Goal: Navigation & Orientation: Find specific page/section

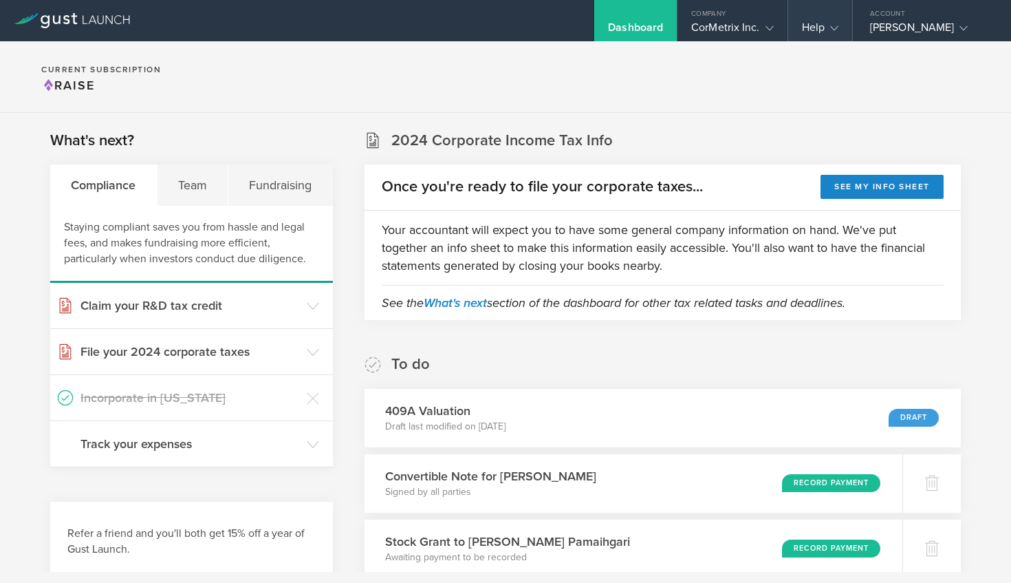
click at [804, 22] on div "Help" at bounding box center [820, 31] width 36 height 21
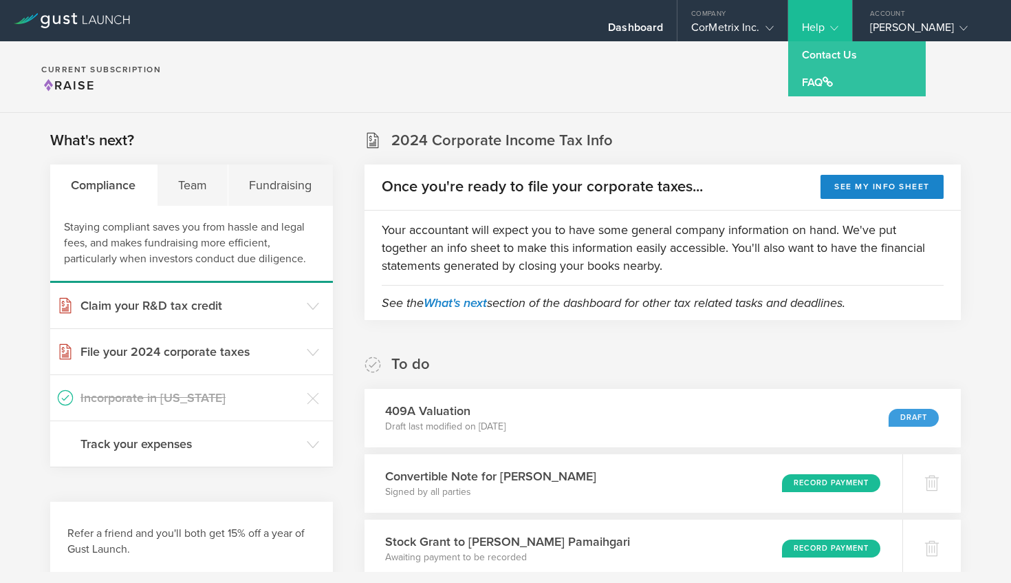
click at [837, 18] on div "Help" at bounding box center [820, 20] width 64 height 41
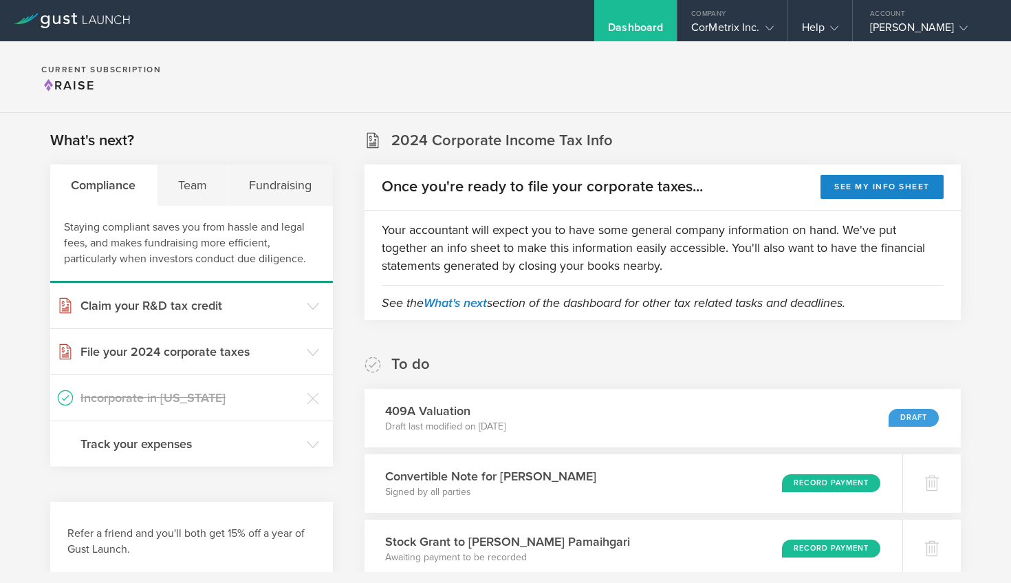
click at [450, 62] on section "Current Subscription Raise" at bounding box center [505, 77] width 1011 height 72
click at [811, 27] on div "Help" at bounding box center [820, 31] width 36 height 21
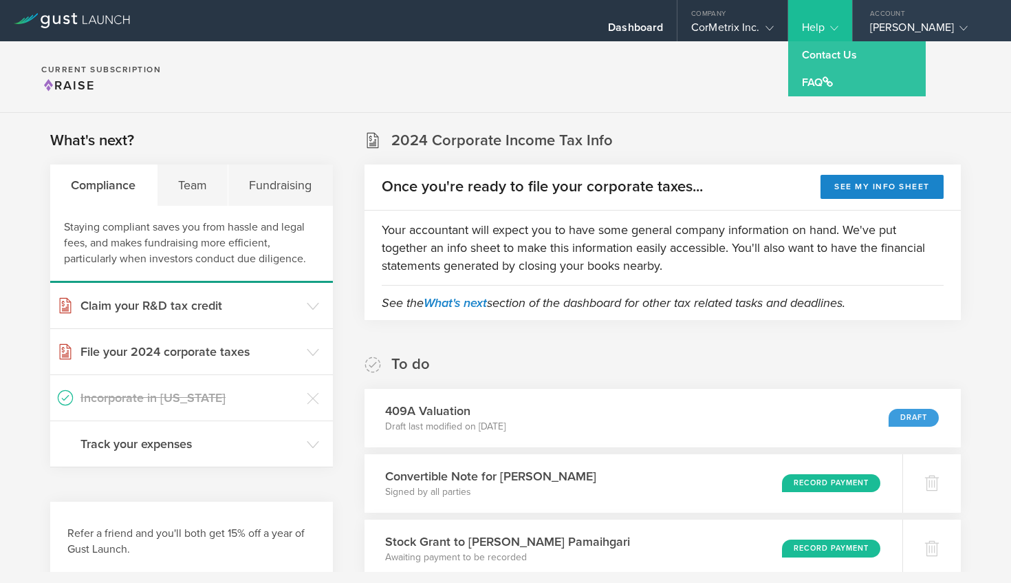
click at [900, 21] on div "[PERSON_NAME]" at bounding box center [928, 31] width 117 height 21
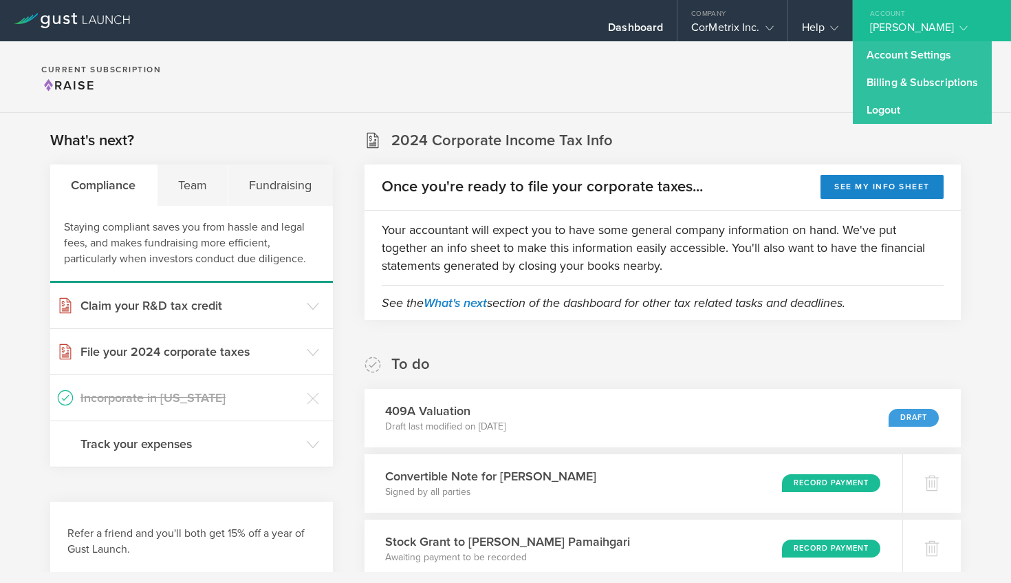
click at [900, 21] on div "[PERSON_NAME]" at bounding box center [928, 31] width 117 height 21
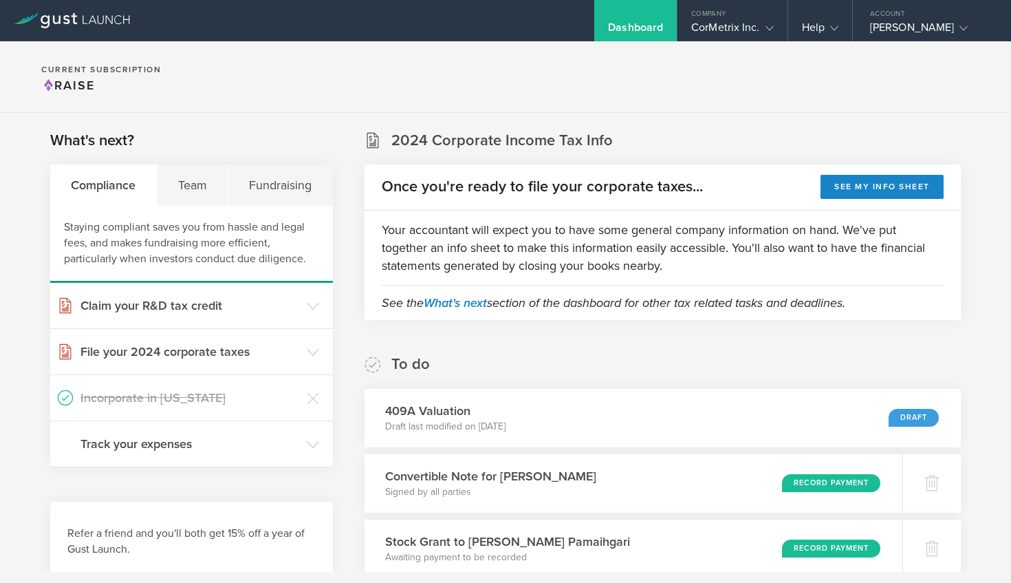
click at [620, 19] on div "Dashboard" at bounding box center [635, 20] width 83 height 41
click at [770, 23] on gust-icon at bounding box center [767, 28] width 14 height 14
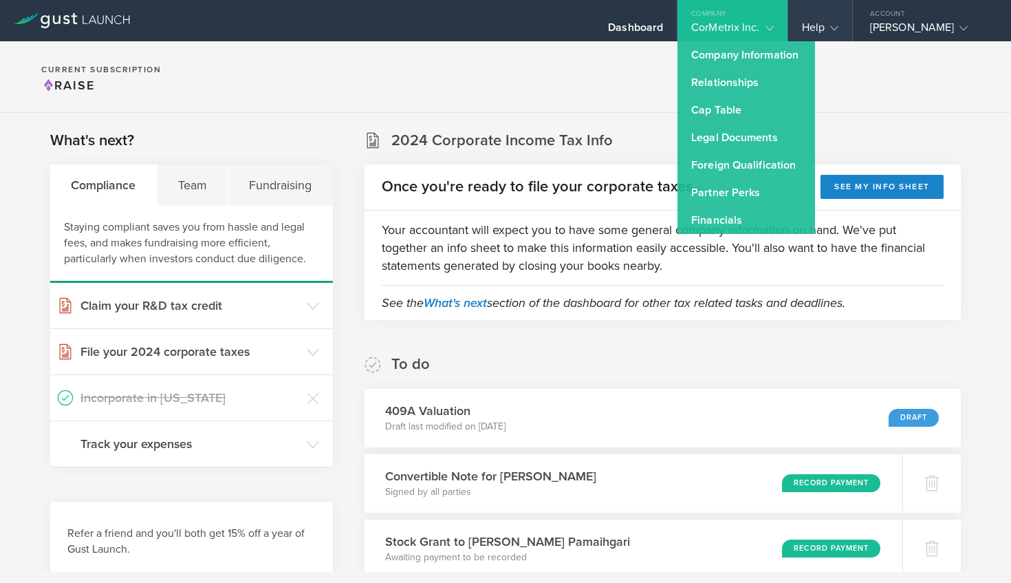
click at [823, 27] on div "Help" at bounding box center [820, 31] width 36 height 21
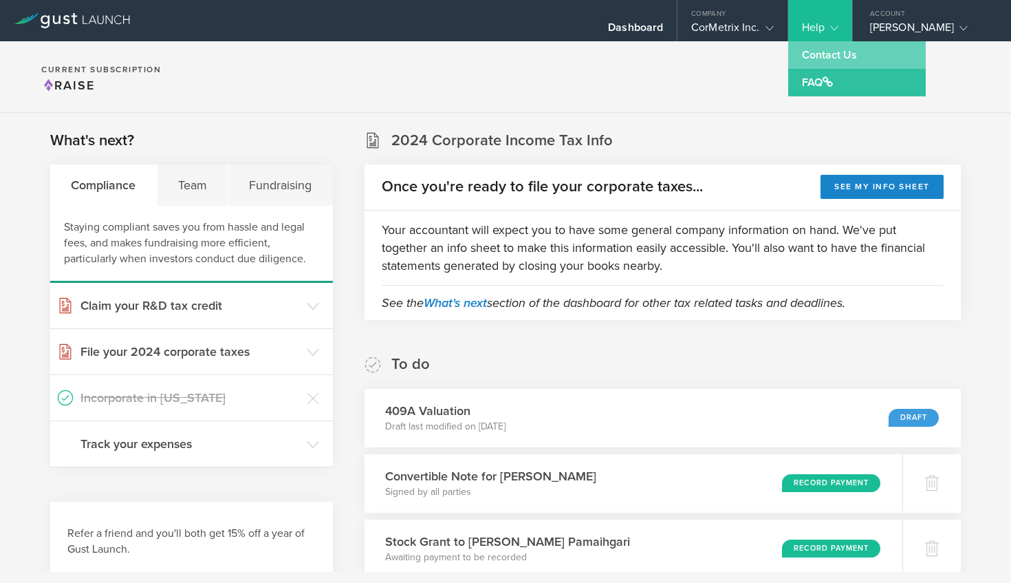
click at [823, 47] on link "Contact Us" at bounding box center [857, 55] width 138 height 28
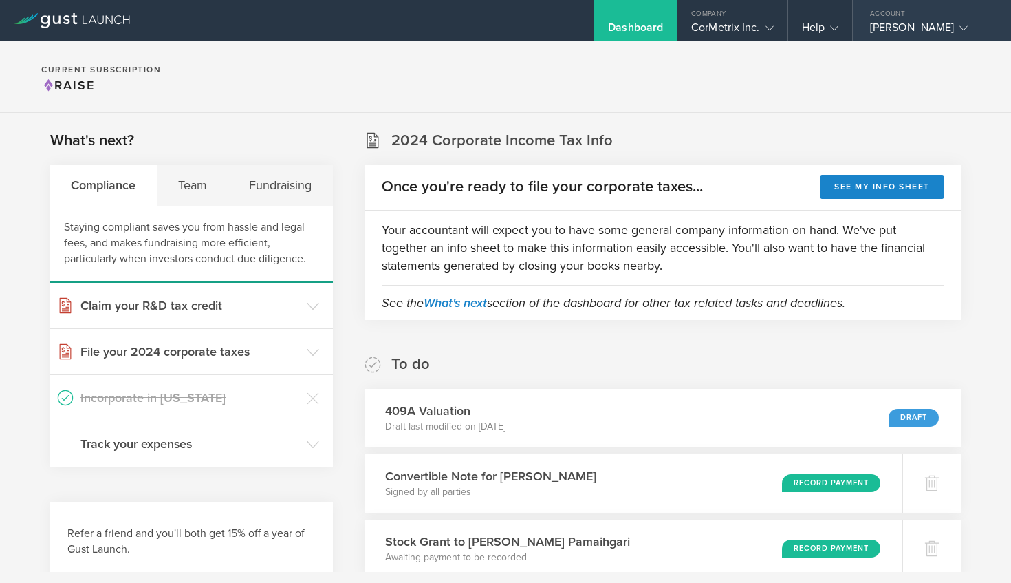
click at [901, 28] on div "[PERSON_NAME]" at bounding box center [928, 31] width 117 height 21
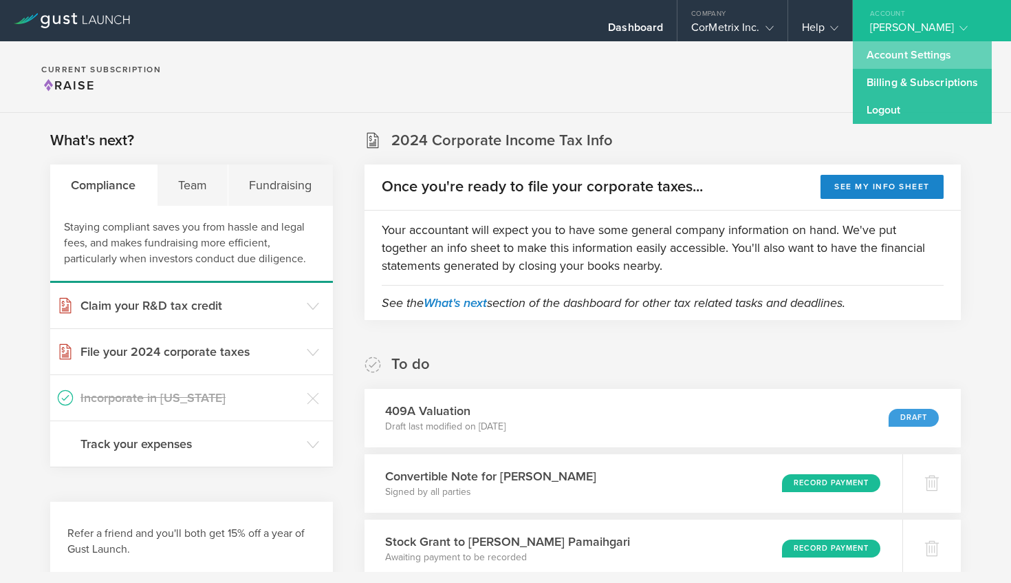
click at [909, 52] on link "Account Settings" at bounding box center [922, 55] width 139 height 28
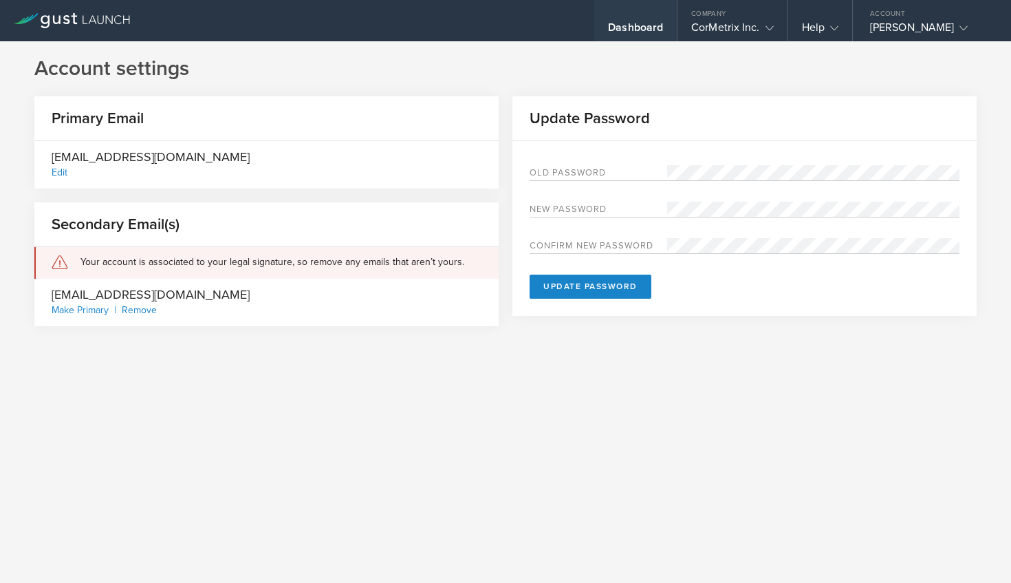
click at [623, 32] on div "Dashboard" at bounding box center [635, 31] width 55 height 21
